Goal: Task Accomplishment & Management: Use online tool/utility

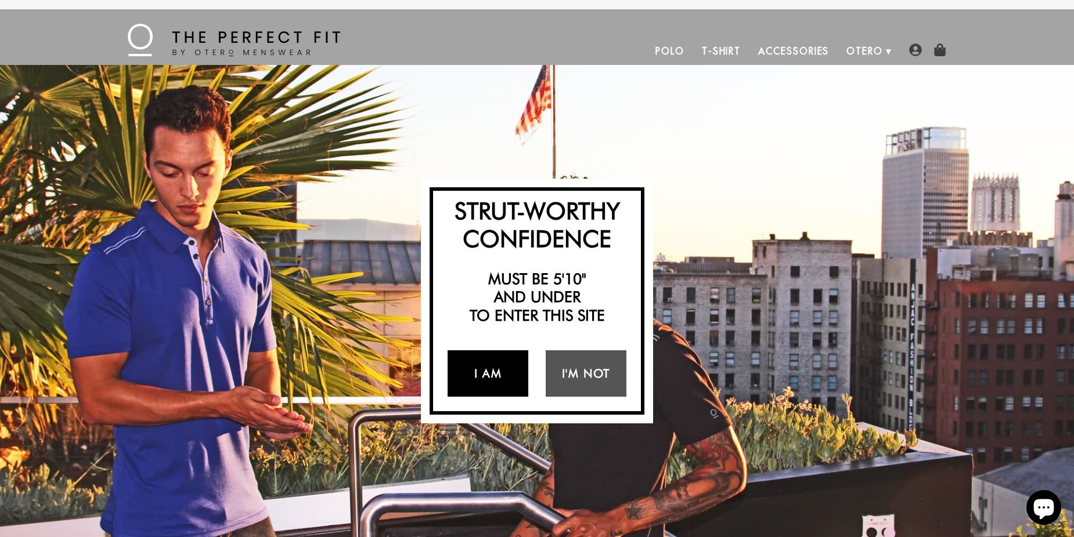
click at [485, 367] on link "I Am" at bounding box center [487, 373] width 81 height 46
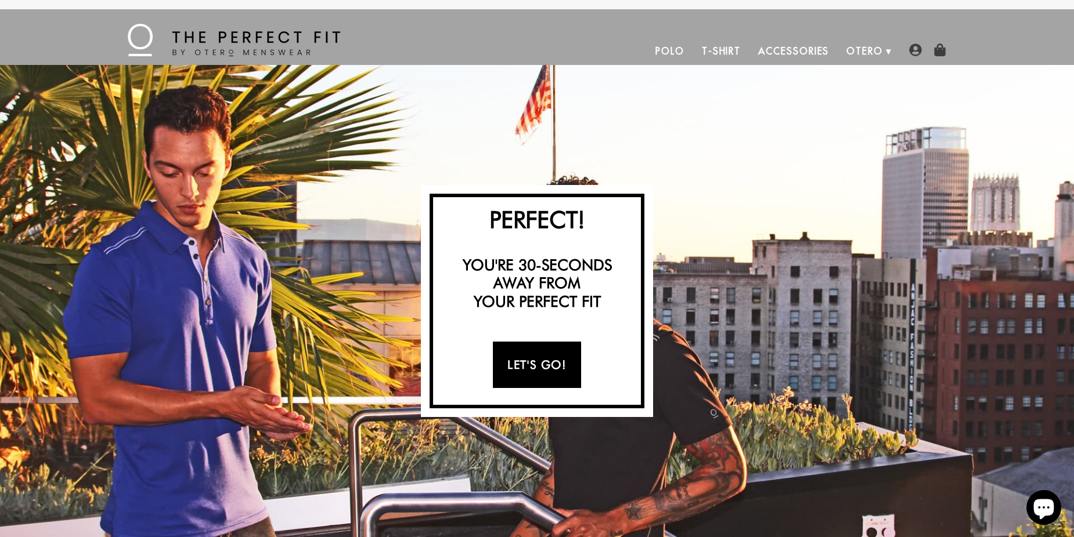
click at [523, 362] on link "Let's Go!" at bounding box center [537, 365] width 88 height 46
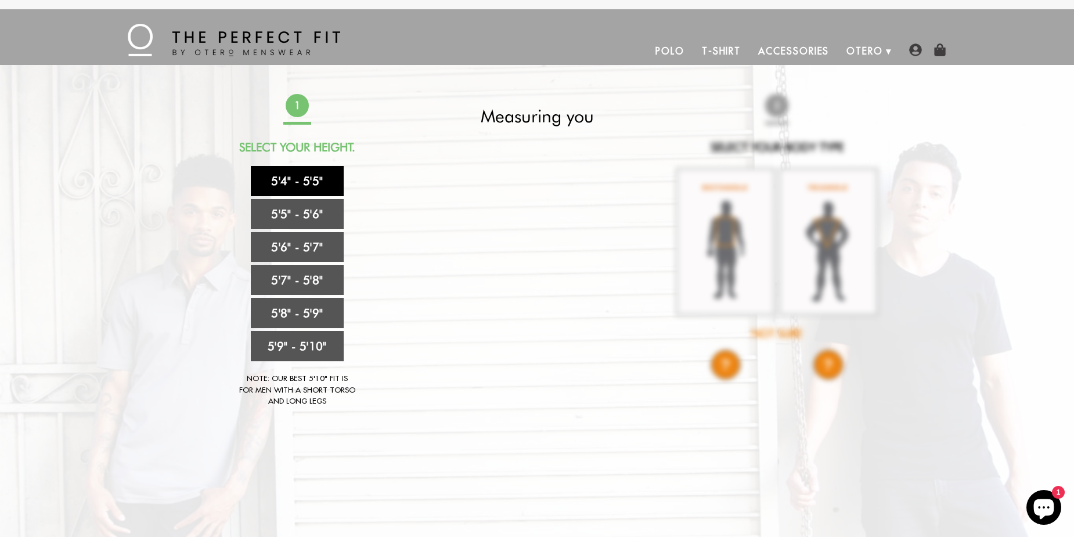
click at [307, 174] on link "5'4" - 5'5"" at bounding box center [297, 181] width 93 height 30
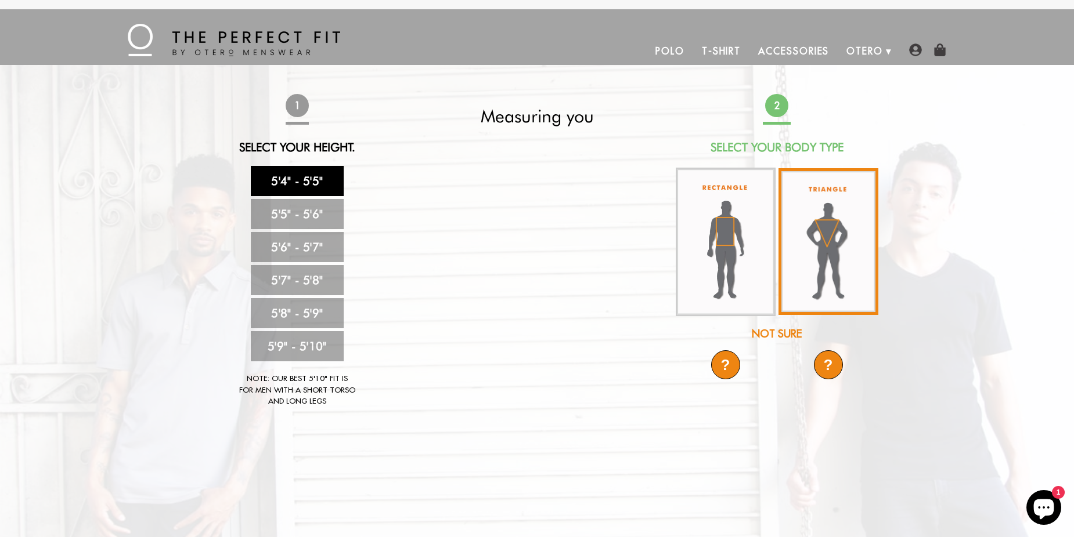
click at [834, 269] on img at bounding box center [828, 241] width 100 height 147
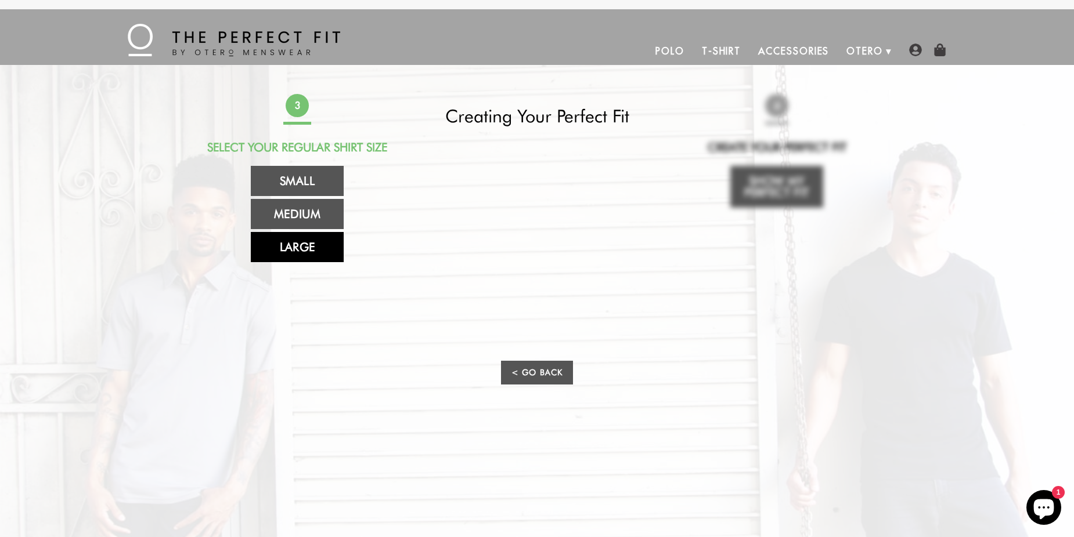
click at [312, 246] on link "Large" at bounding box center [297, 247] width 93 height 30
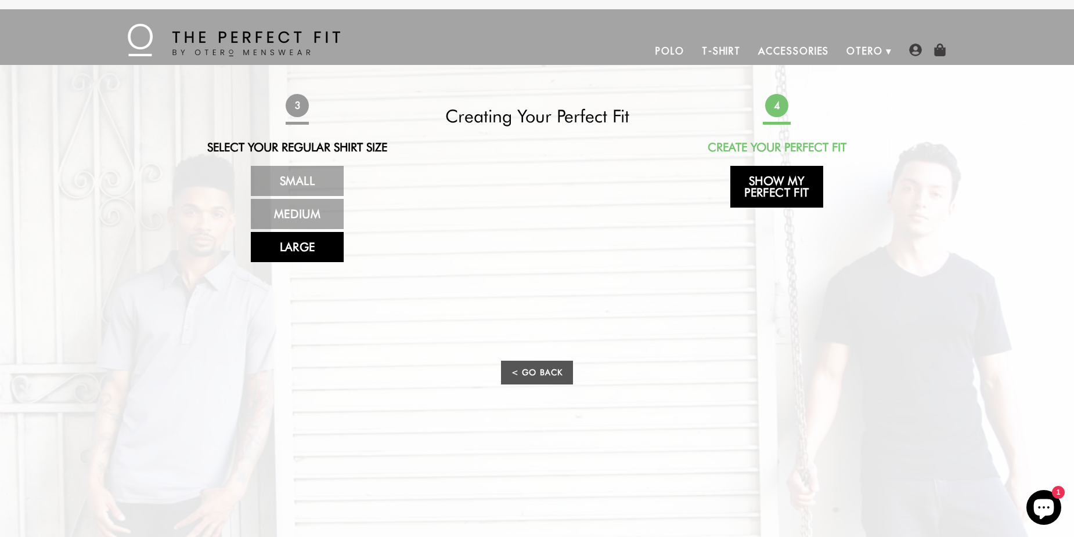
click at [769, 182] on link "Show My Perfect Fit" at bounding box center [776, 187] width 93 height 42
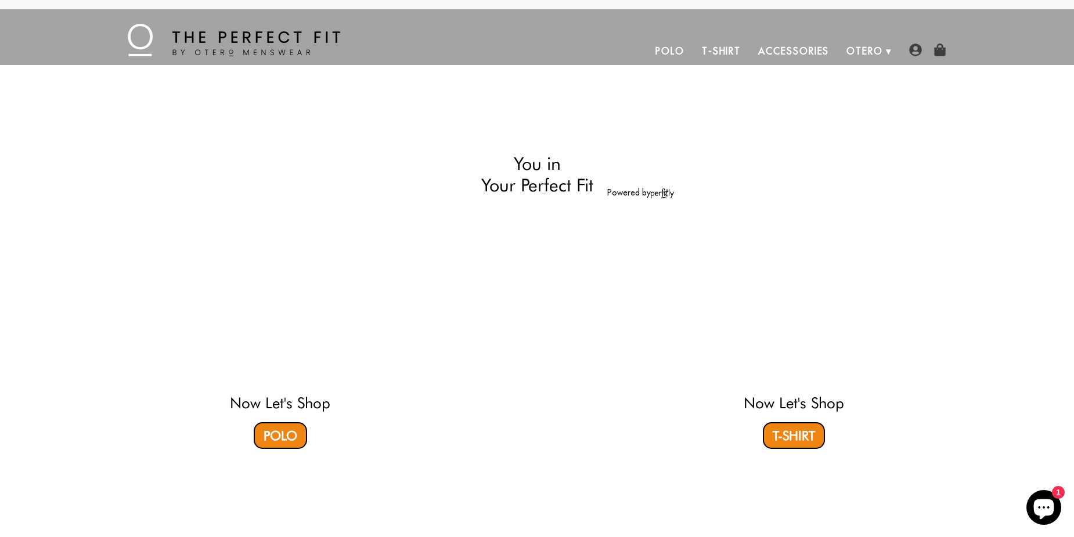
select select "triangle"
select select "L"
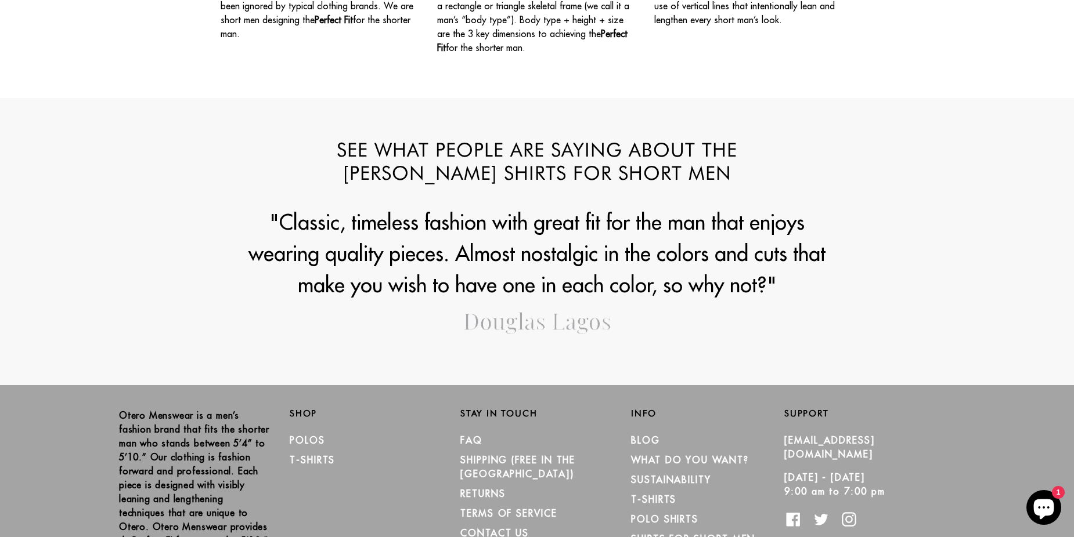
scroll to position [1393, 0]
